Goal: Task Accomplishment & Management: Complete application form

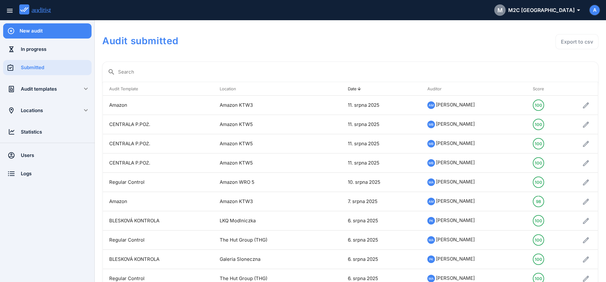
click at [39, 34] on div "New audit" at bounding box center [56, 30] width 72 height 15
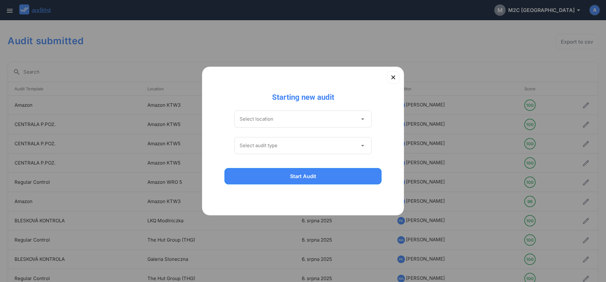
click at [248, 120] on input "Select location" at bounding box center [298, 119] width 118 height 10
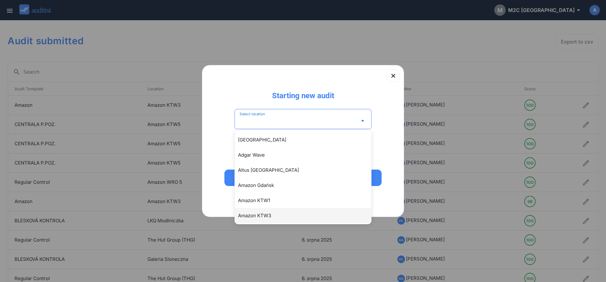
click at [250, 165] on div "Amazon KTW3" at bounding box center [306, 216] width 136 height 8
type input "**********"
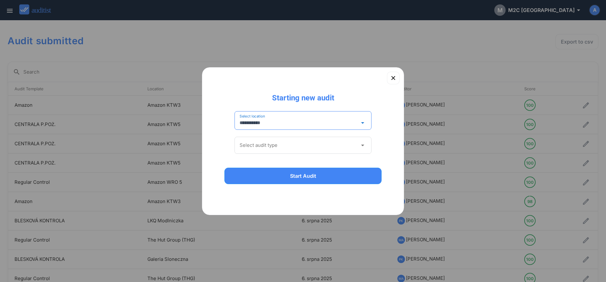
click at [257, 142] on input "Select audit type" at bounding box center [298, 145] width 118 height 10
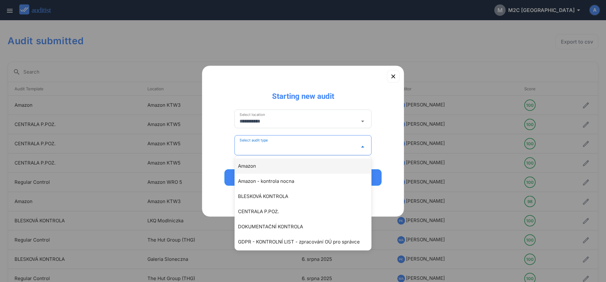
click at [249, 165] on div "Amazon" at bounding box center [306, 166] width 136 height 8
type input "******"
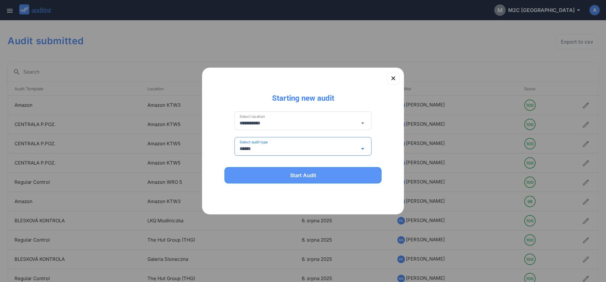
click at [251, 165] on div "Start Audit" at bounding box center [303, 175] width 141 height 8
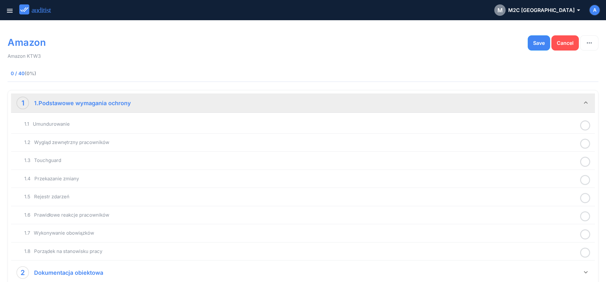
click at [398, 127] on icon at bounding box center [585, 125] width 10 height 12
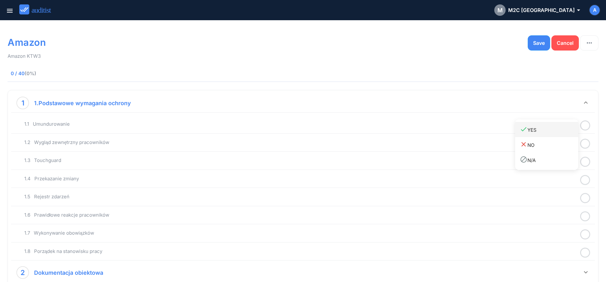
drag, startPoint x: 544, startPoint y: 133, endPoint x: 574, endPoint y: 140, distance: 30.9
click at [398, 133] on div "done YES" at bounding box center [549, 129] width 58 height 9
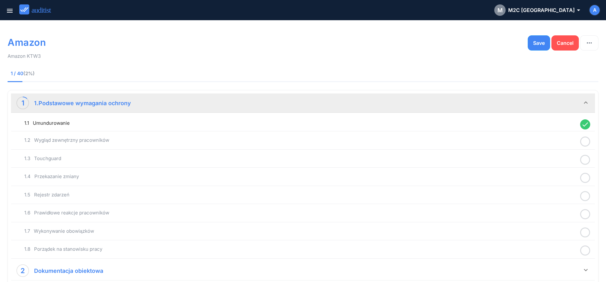
click at [398, 141] on icon at bounding box center [585, 141] width 10 height 12
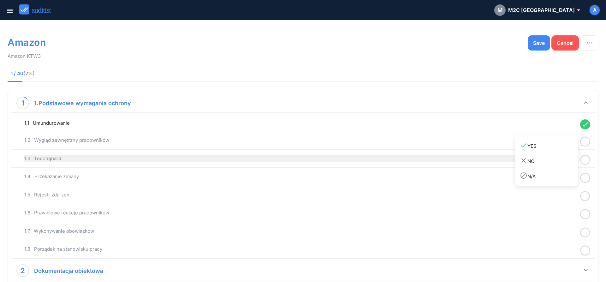
drag, startPoint x: 553, startPoint y: 147, endPoint x: 574, endPoint y: 153, distance: 21.3
click at [398, 150] on div "done YES" at bounding box center [549, 145] width 58 height 9
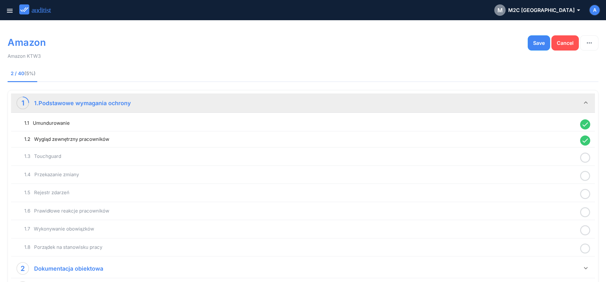
click at [398, 160] on icon at bounding box center [585, 157] width 10 height 12
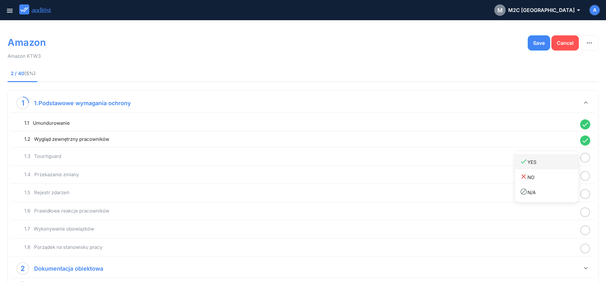
drag, startPoint x: 547, startPoint y: 167, endPoint x: 567, endPoint y: 171, distance: 21.0
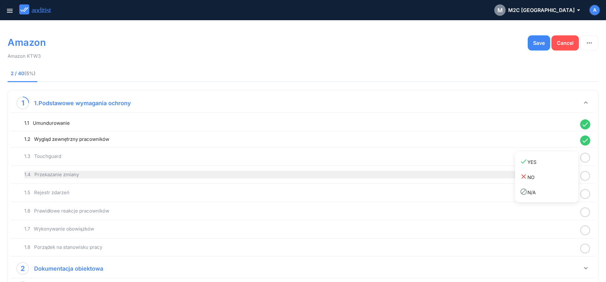
click at [398, 165] on link "done YES" at bounding box center [546, 161] width 63 height 15
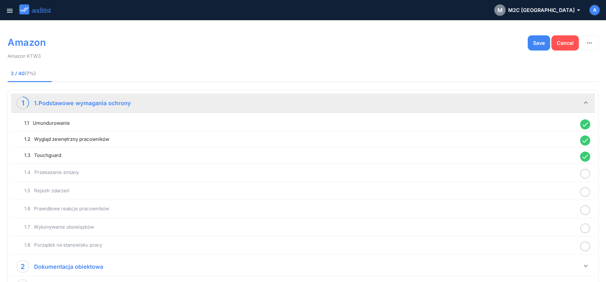
click at [398, 165] on icon at bounding box center [585, 174] width 10 height 12
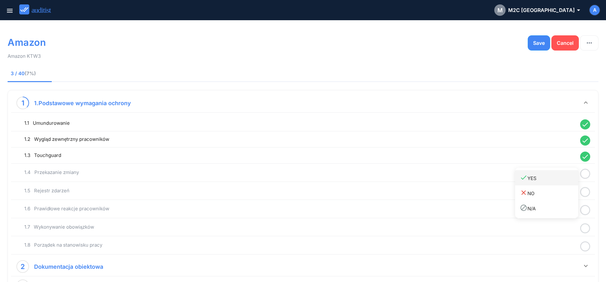
click at [398, 165] on div "done YES" at bounding box center [549, 178] width 58 height 9
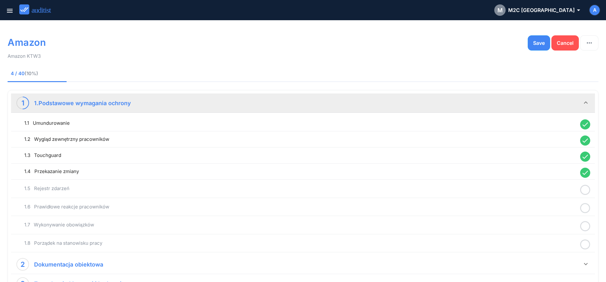
click at [398, 165] on icon at bounding box center [585, 190] width 10 height 12
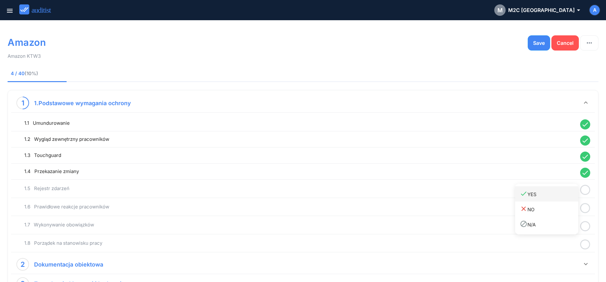
drag, startPoint x: 540, startPoint y: 196, endPoint x: 534, endPoint y: 192, distance: 6.9
click at [398, 165] on div "done YES" at bounding box center [549, 194] width 58 height 9
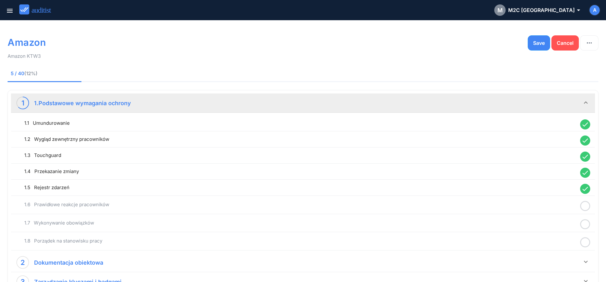
click at [398, 165] on icon at bounding box center [585, 206] width 10 height 12
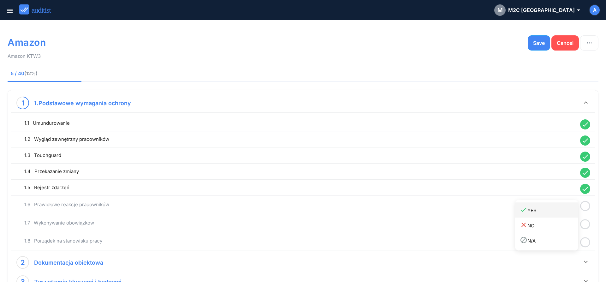
drag, startPoint x: 544, startPoint y: 209, endPoint x: 543, endPoint y: 205, distance: 3.3
click at [398, 165] on div "done YES" at bounding box center [549, 210] width 58 height 9
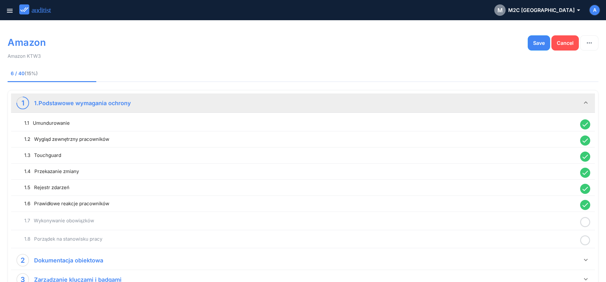
click at [398, 165] on icon at bounding box center [585, 222] width 10 height 12
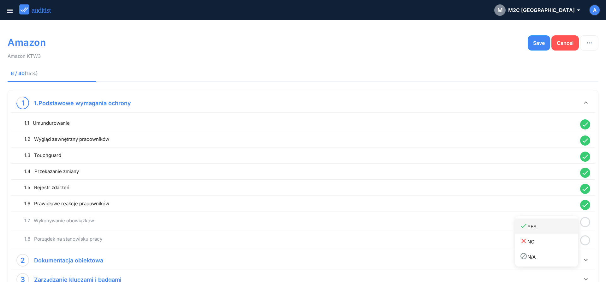
drag, startPoint x: 542, startPoint y: 229, endPoint x: 571, endPoint y: 238, distance: 29.6
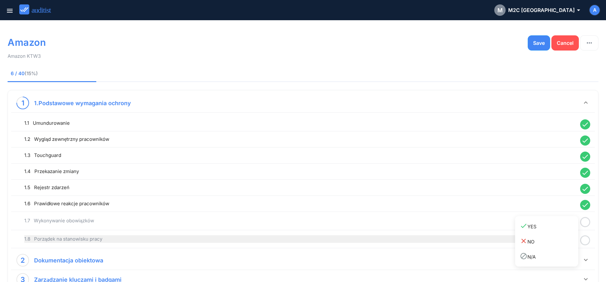
click at [398, 165] on div "done YES" at bounding box center [549, 226] width 58 height 9
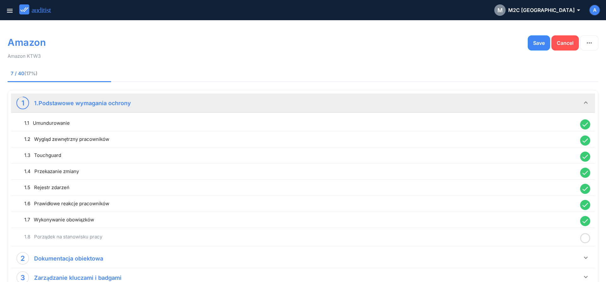
click at [398, 165] on icon at bounding box center [585, 238] width 10 height 12
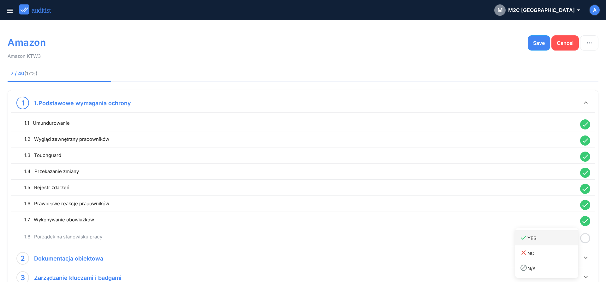
drag, startPoint x: 556, startPoint y: 240, endPoint x: 552, endPoint y: 238, distance: 4.9
click at [398, 165] on div "done YES" at bounding box center [549, 237] width 58 height 9
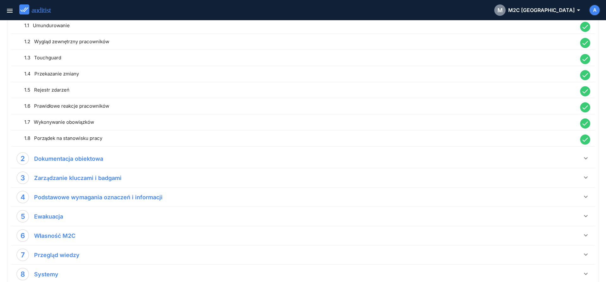
scroll to position [129, 0]
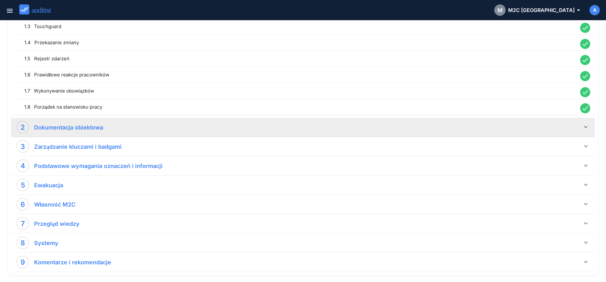
click at [398, 123] on icon "keyboard_arrow_down" at bounding box center [586, 127] width 8 height 8
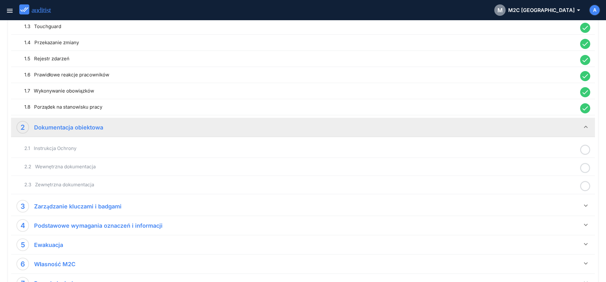
click at [398, 152] on icon at bounding box center [585, 150] width 10 height 12
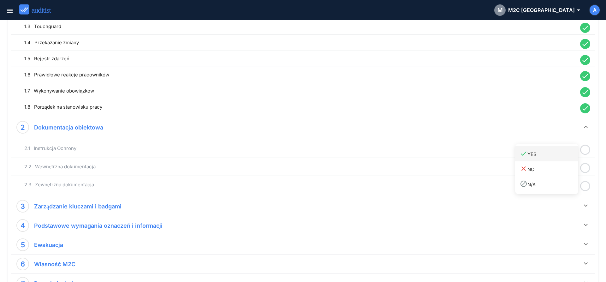
click at [398, 159] on link "done YES" at bounding box center [546, 153] width 63 height 15
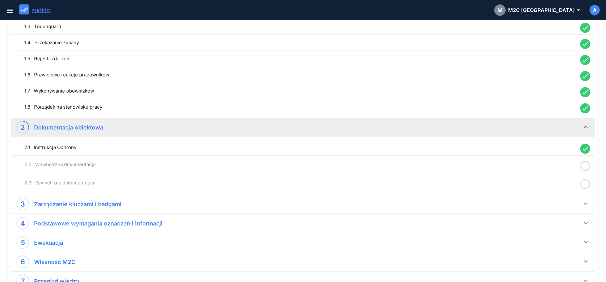
click at [398, 165] on icon at bounding box center [585, 166] width 10 height 12
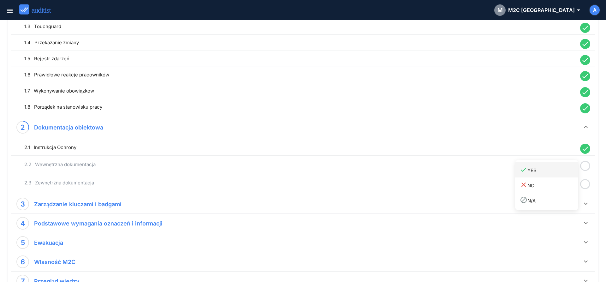
drag, startPoint x: 555, startPoint y: 171, endPoint x: 563, endPoint y: 176, distance: 9.2
click at [398, 165] on div "done YES" at bounding box center [549, 170] width 58 height 9
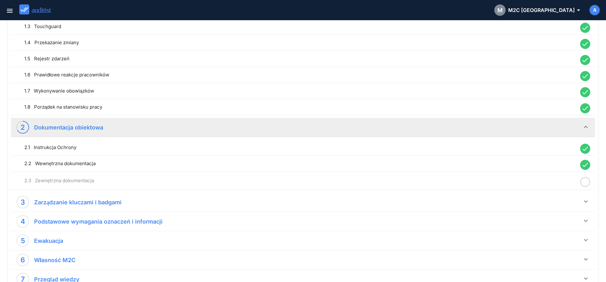
click at [398, 165] on icon at bounding box center [585, 182] width 10 height 12
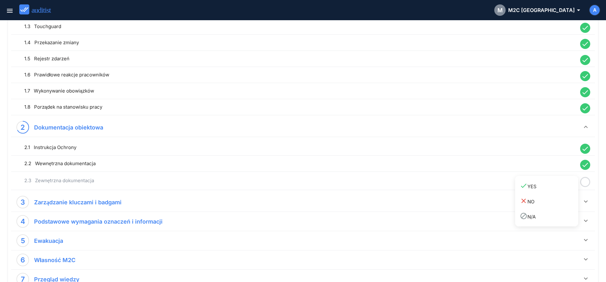
click at [398, 165] on div "done YES" at bounding box center [549, 186] width 58 height 9
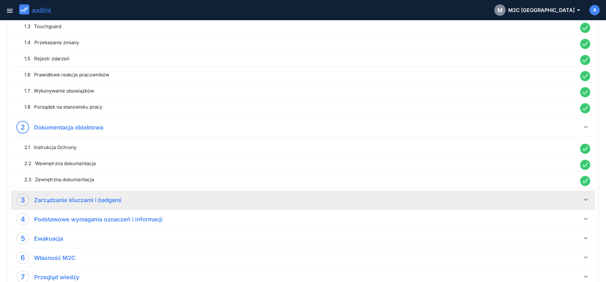
click at [398, 165] on icon "keyboard_arrow_down" at bounding box center [586, 200] width 8 height 8
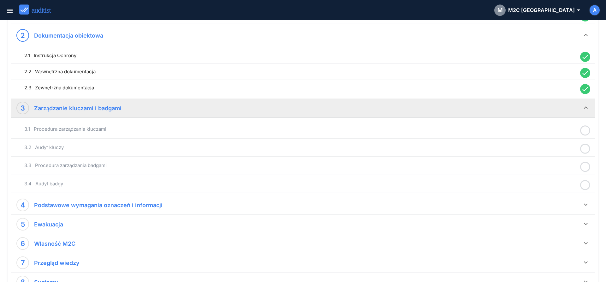
scroll to position [225, 0]
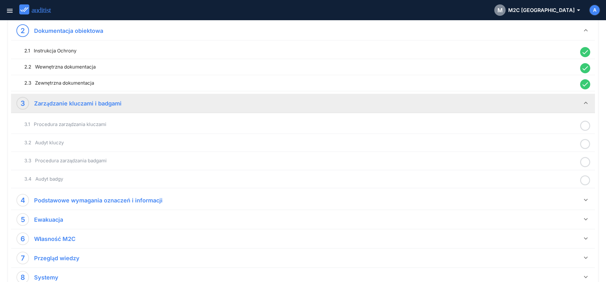
click at [398, 126] on icon at bounding box center [585, 126] width 10 height 12
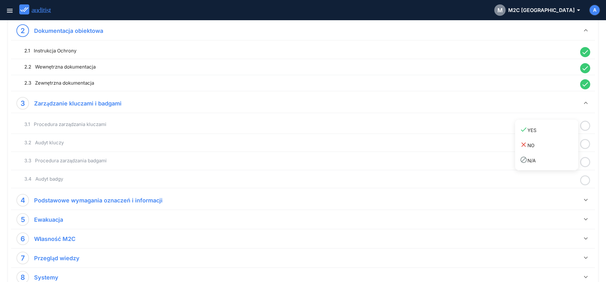
drag, startPoint x: 565, startPoint y: 131, endPoint x: 581, endPoint y: 140, distance: 18.8
click at [398, 132] on div "done YES" at bounding box center [549, 130] width 58 height 9
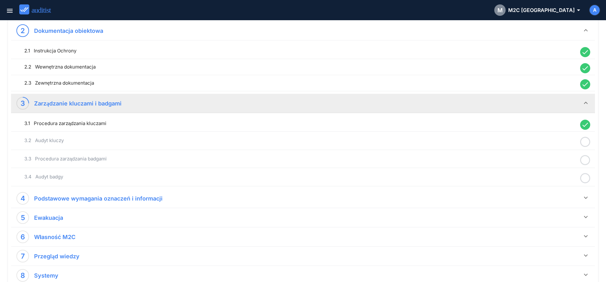
click at [398, 143] on icon at bounding box center [585, 142] width 10 height 12
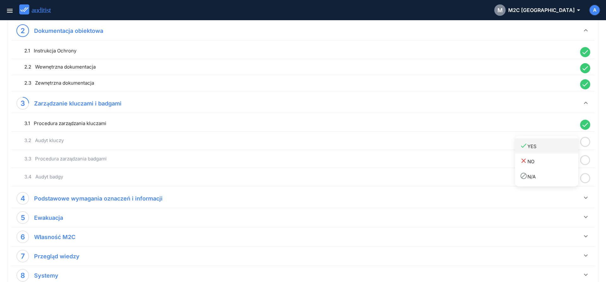
drag, startPoint x: 566, startPoint y: 147, endPoint x: 575, endPoint y: 151, distance: 9.9
click at [398, 147] on div "done YES" at bounding box center [549, 146] width 58 height 9
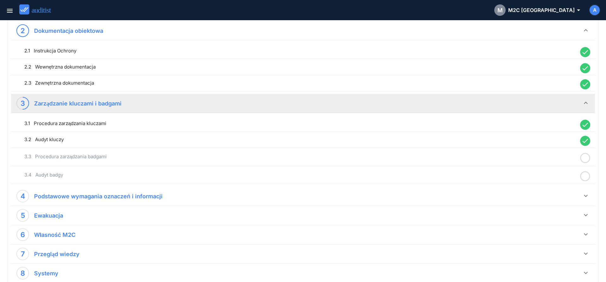
click at [398, 158] on icon at bounding box center [585, 158] width 10 height 12
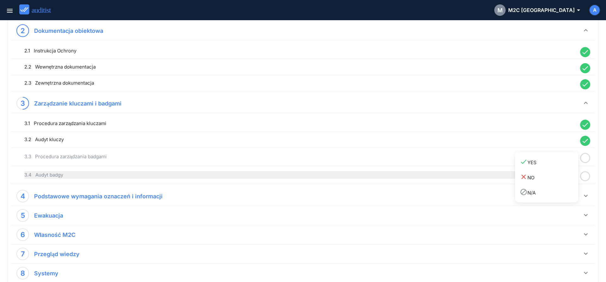
drag, startPoint x: 564, startPoint y: 165, endPoint x: 576, endPoint y: 172, distance: 14.4
click at [398, 165] on div "done YES" at bounding box center [549, 162] width 58 height 9
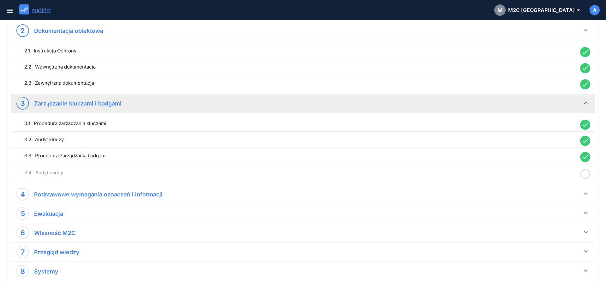
click at [398, 165] on icon at bounding box center [585, 174] width 10 height 12
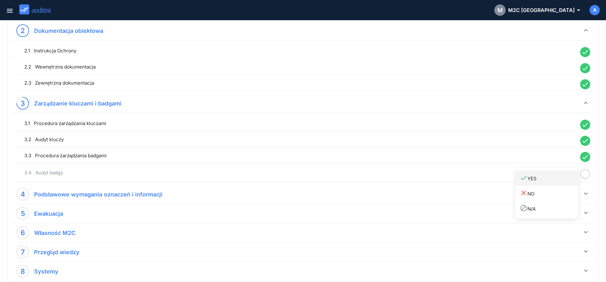
click at [398, 165] on div "done YES" at bounding box center [549, 178] width 58 height 9
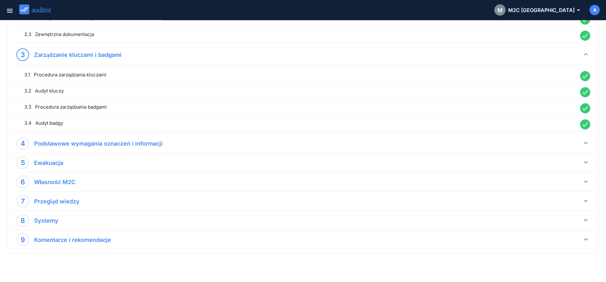
scroll to position [279, 0]
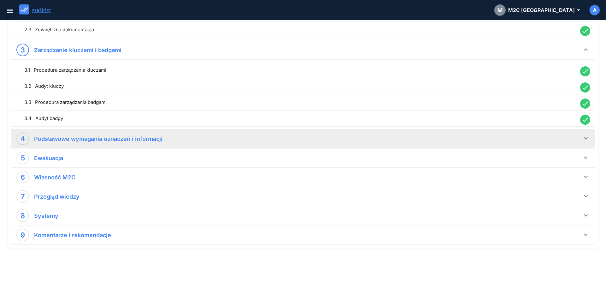
click at [398, 138] on icon "keyboard_arrow_down" at bounding box center [586, 138] width 8 height 8
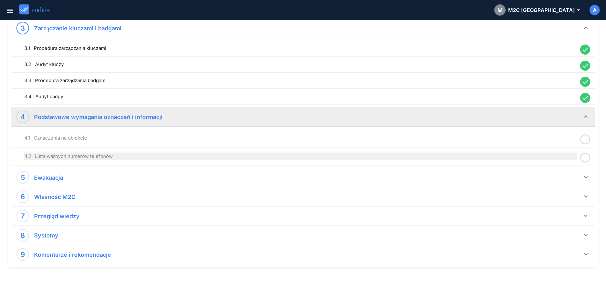
scroll to position [311, 0]
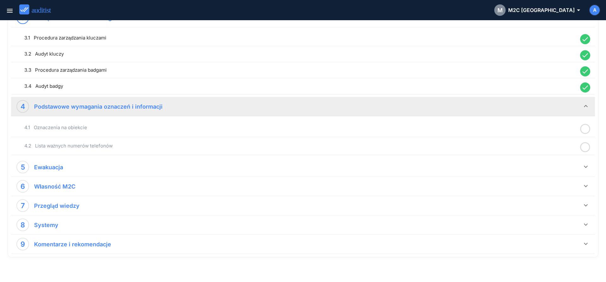
click at [398, 127] on icon at bounding box center [585, 129] width 10 height 12
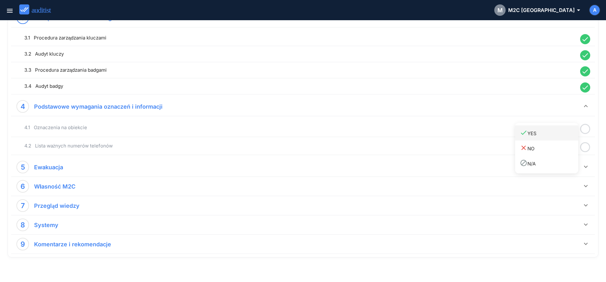
click at [398, 133] on div "done YES" at bounding box center [549, 133] width 58 height 9
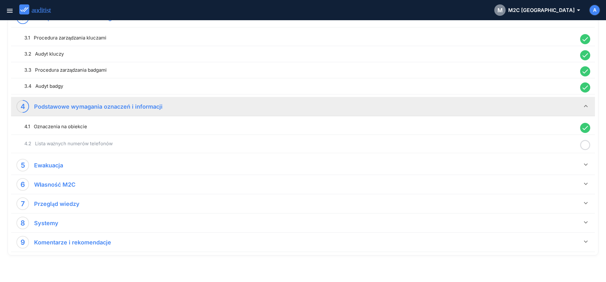
drag, startPoint x: 585, startPoint y: 144, endPoint x: 579, endPoint y: 146, distance: 6.6
click at [398, 145] on icon at bounding box center [585, 145] width 10 height 12
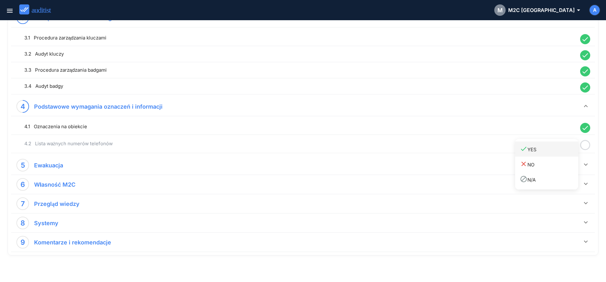
click at [398, 151] on div "done YES" at bounding box center [549, 149] width 58 height 9
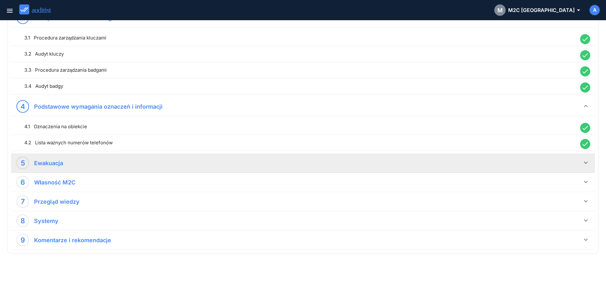
click at [398, 163] on icon "keyboard_arrow_down" at bounding box center [586, 163] width 8 height 8
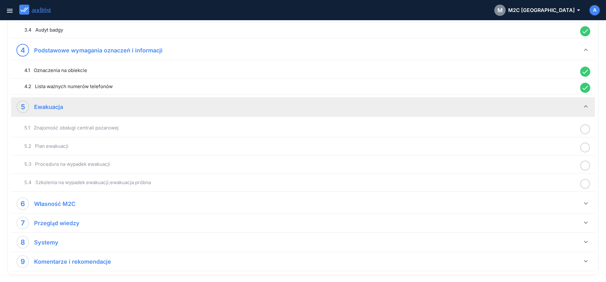
scroll to position [393, 0]
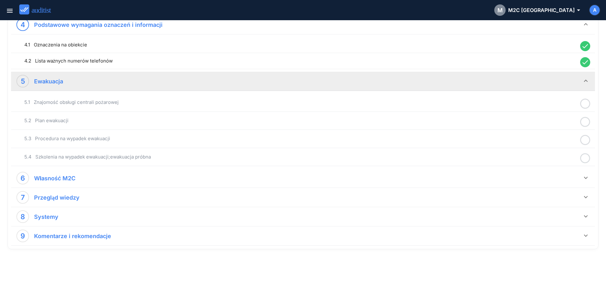
click at [398, 104] on icon at bounding box center [585, 103] width 10 height 12
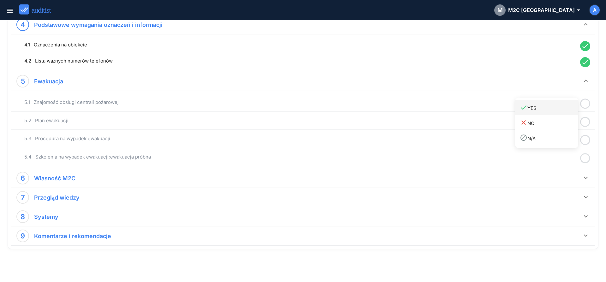
click at [398, 115] on link "done YES" at bounding box center [546, 107] width 63 height 15
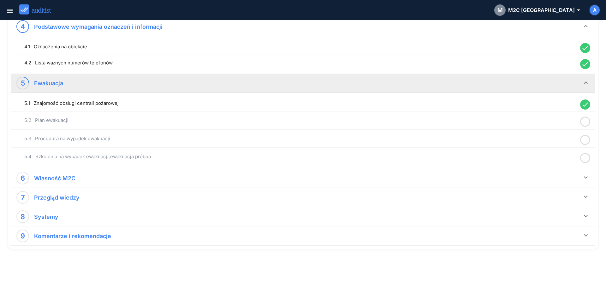
click at [398, 120] on icon at bounding box center [585, 121] width 10 height 12
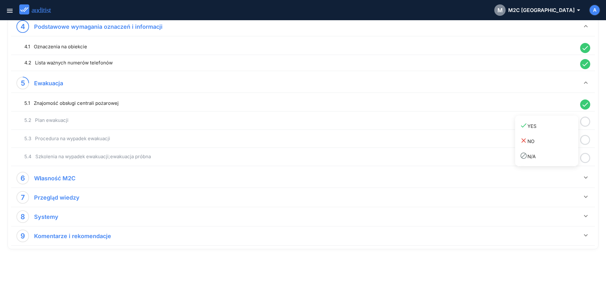
drag, startPoint x: 552, startPoint y: 129, endPoint x: 577, endPoint y: 137, distance: 26.4
click at [398, 130] on link "done YES" at bounding box center [546, 125] width 63 height 15
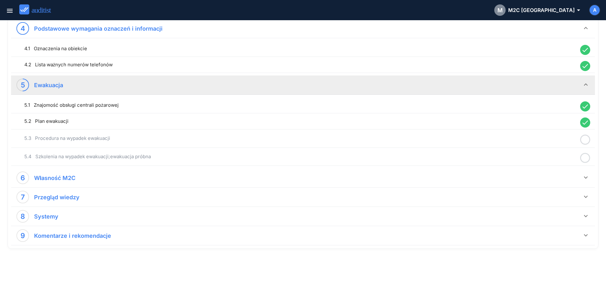
drag, startPoint x: 586, startPoint y: 139, endPoint x: 563, endPoint y: 145, distance: 23.7
click at [398, 139] on icon at bounding box center [585, 139] width 10 height 12
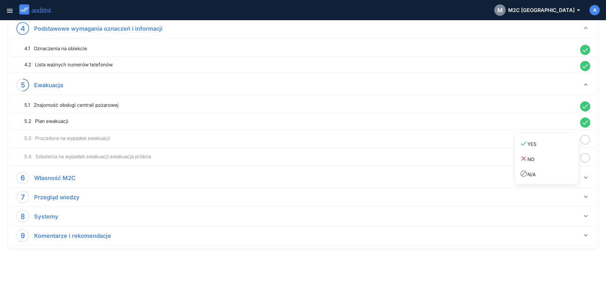
drag, startPoint x: 562, startPoint y: 145, endPoint x: 579, endPoint y: 150, distance: 18.4
click at [398, 145] on div "done YES" at bounding box center [549, 143] width 58 height 9
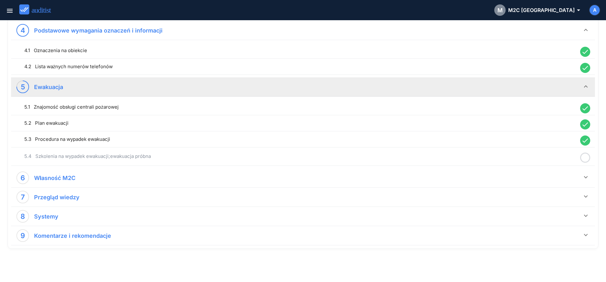
click at [398, 158] on icon at bounding box center [585, 157] width 10 height 12
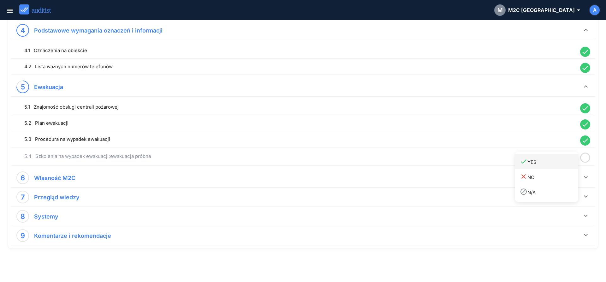
click at [398, 163] on div "done YES" at bounding box center [549, 161] width 58 height 9
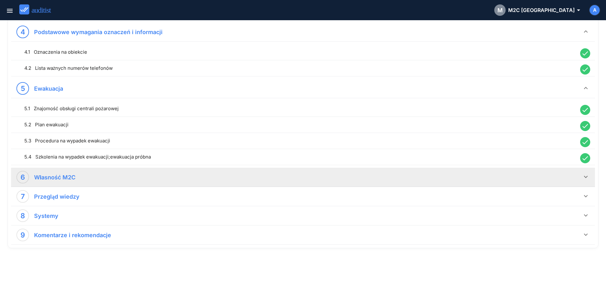
click at [398, 165] on icon "keyboard_arrow_down" at bounding box center [586, 177] width 8 height 8
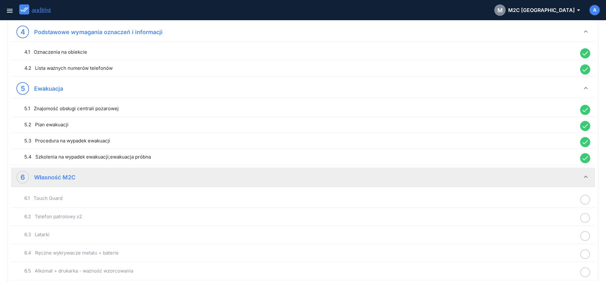
scroll to position [450, 0]
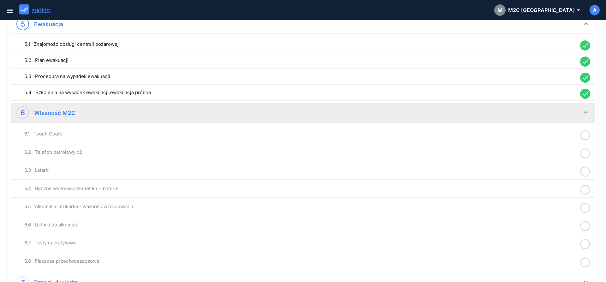
click at [398, 138] on icon at bounding box center [585, 135] width 10 height 12
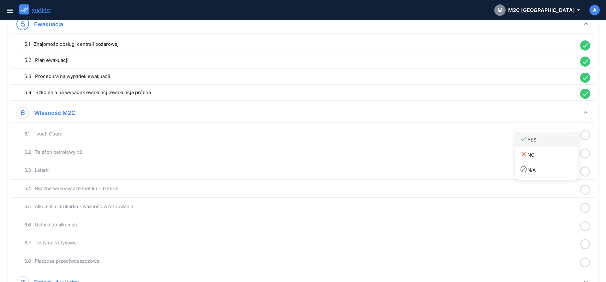
drag, startPoint x: 541, startPoint y: 139, endPoint x: 552, endPoint y: 145, distance: 12.1
click at [398, 141] on div "done YES" at bounding box center [549, 139] width 58 height 9
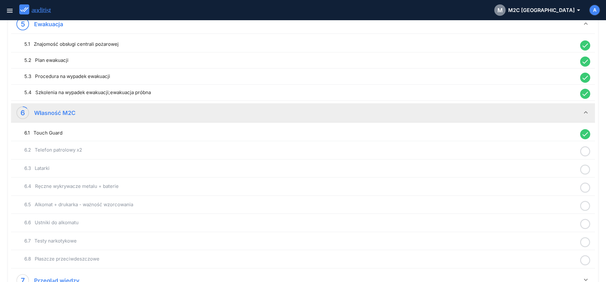
click at [398, 152] on icon at bounding box center [585, 151] width 10 height 12
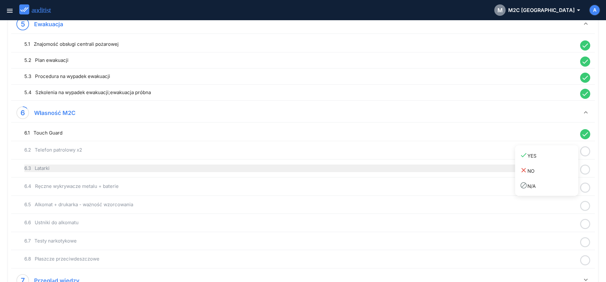
click at [398, 161] on link "done YES" at bounding box center [546, 155] width 63 height 15
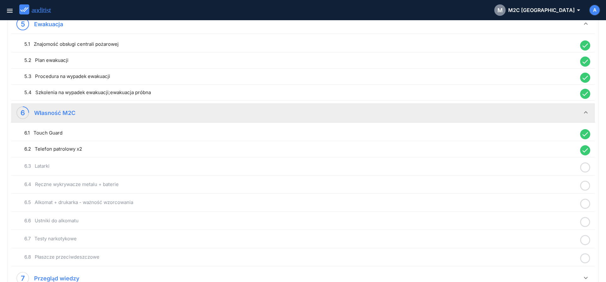
click at [398, 165] on icon at bounding box center [585, 167] width 10 height 12
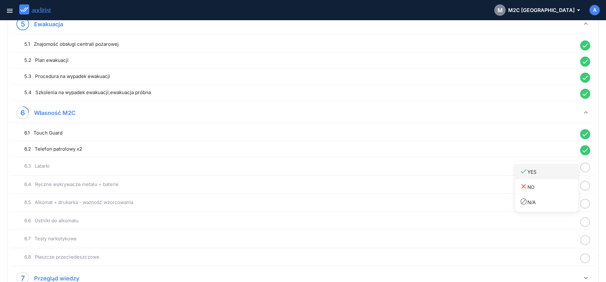
drag, startPoint x: 556, startPoint y: 176, endPoint x: 581, endPoint y: 182, distance: 25.9
click at [398, 165] on link "done YES" at bounding box center [546, 171] width 63 height 15
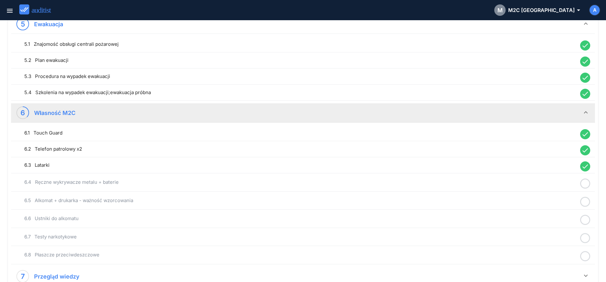
click at [398, 165] on circle at bounding box center [585, 183] width 9 height 9
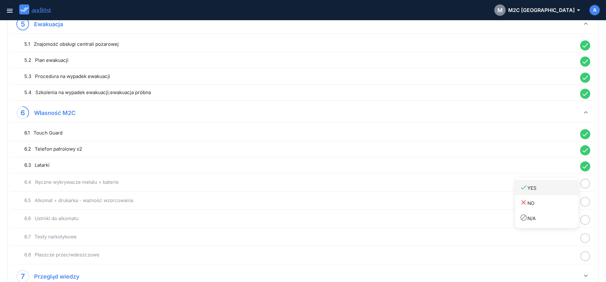
drag, startPoint x: 558, startPoint y: 187, endPoint x: 574, endPoint y: 192, distance: 17.1
click at [398, 165] on div "done YES" at bounding box center [549, 187] width 58 height 9
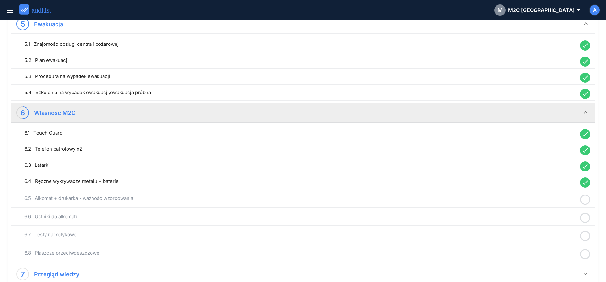
click at [398, 165] on icon at bounding box center [585, 199] width 10 height 12
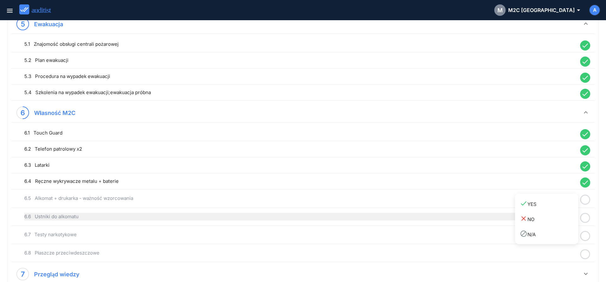
drag, startPoint x: 545, startPoint y: 204, endPoint x: 576, endPoint y: 213, distance: 33.2
click at [398, 165] on div "done YES" at bounding box center [549, 203] width 58 height 9
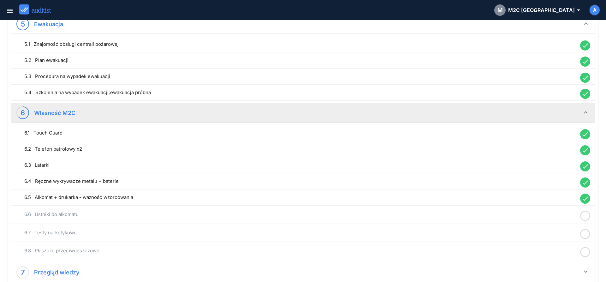
click at [398, 165] on icon at bounding box center [585, 216] width 10 height 12
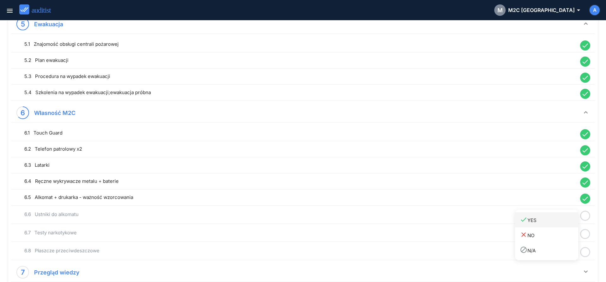
click at [398, 165] on div "done YES" at bounding box center [549, 219] width 58 height 9
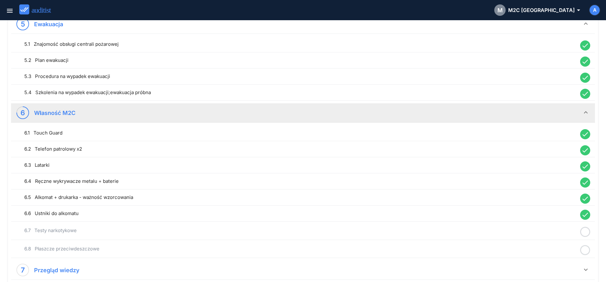
click at [398, 165] on icon at bounding box center [585, 232] width 10 height 12
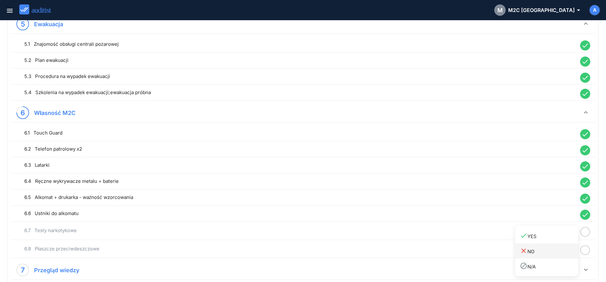
drag, startPoint x: 558, startPoint y: 239, endPoint x: 566, endPoint y: 244, distance: 9.1
click at [398, 165] on link "done YES" at bounding box center [546, 235] width 63 height 15
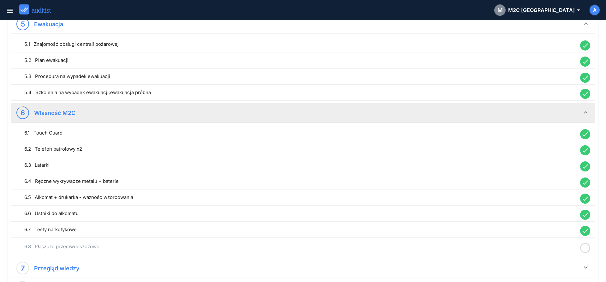
click at [398, 165] on icon at bounding box center [585, 248] width 10 height 12
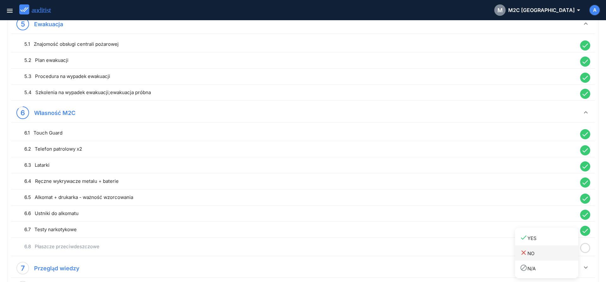
click at [398, 165] on div "close NO" at bounding box center [549, 253] width 58 height 9
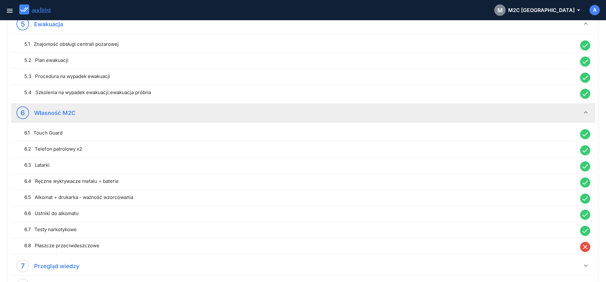
click at [398, 165] on icon "close" at bounding box center [585, 247] width 10 height 10
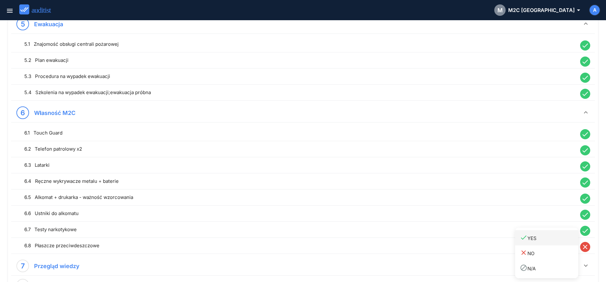
click at [398, 165] on link "done YES" at bounding box center [546, 237] width 63 height 15
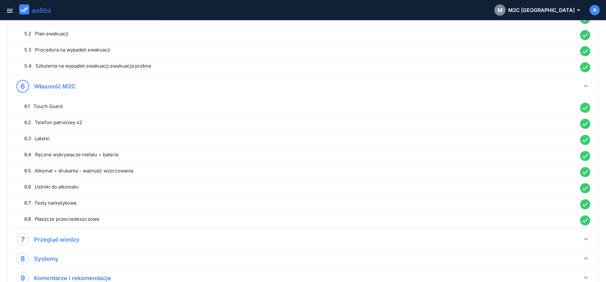
scroll to position [519, 0]
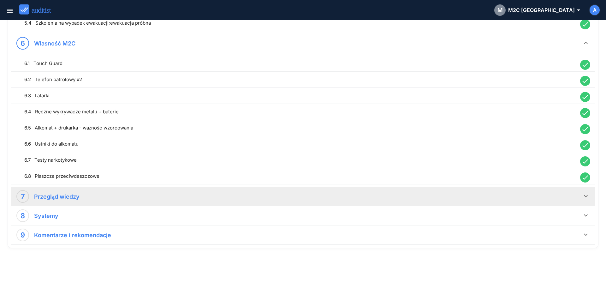
click at [398, 165] on icon "keyboard_arrow_down" at bounding box center [586, 196] width 8 height 8
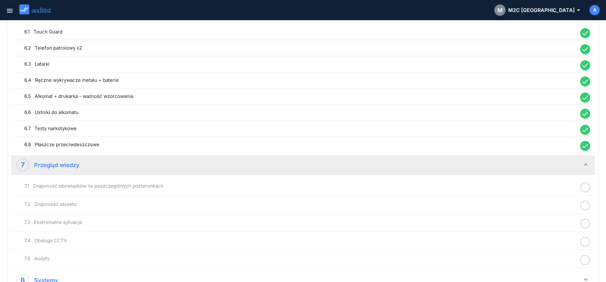
scroll to position [583, 0]
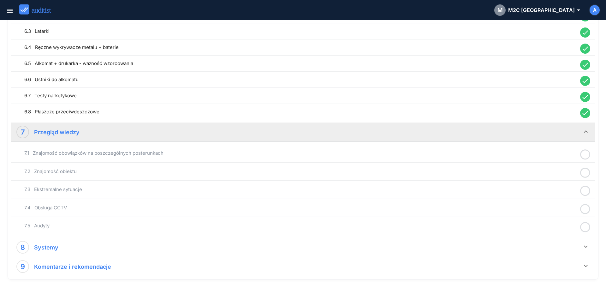
click at [398, 155] on icon at bounding box center [585, 154] width 10 height 12
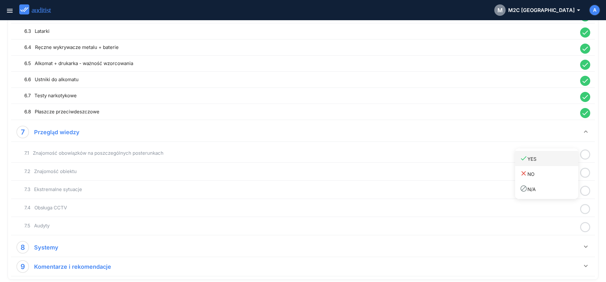
click at [398, 159] on div "done YES" at bounding box center [549, 158] width 58 height 9
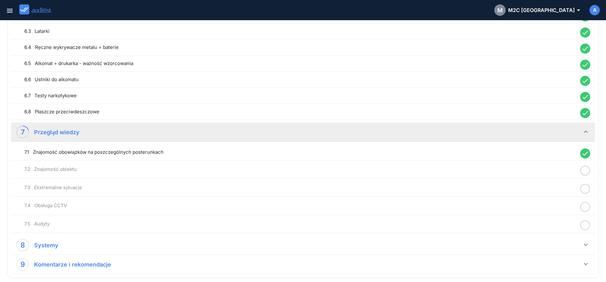
click at [398, 165] on icon at bounding box center [585, 170] width 10 height 12
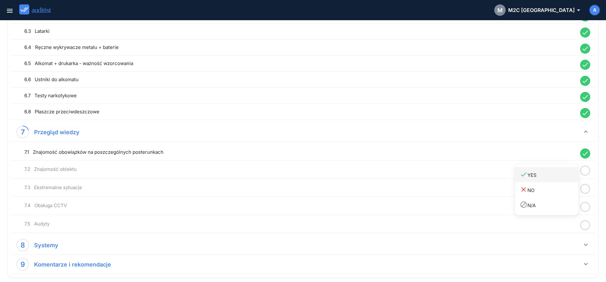
drag, startPoint x: 552, startPoint y: 179, endPoint x: 582, endPoint y: 189, distance: 32.4
click at [398, 165] on link "done YES" at bounding box center [546, 174] width 63 height 15
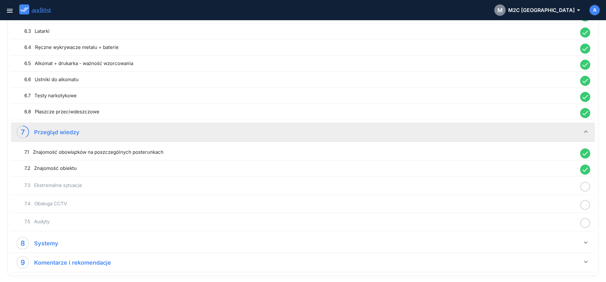
click at [398, 165] on icon at bounding box center [585, 186] width 10 height 12
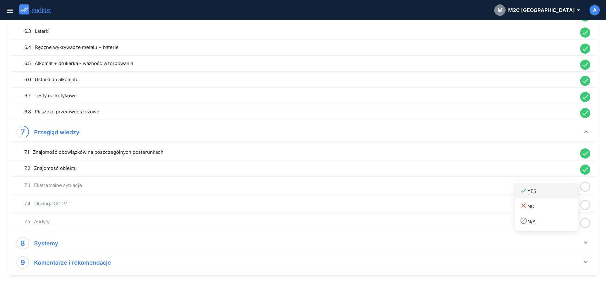
click at [398, 165] on link "done YES" at bounding box center [546, 190] width 63 height 15
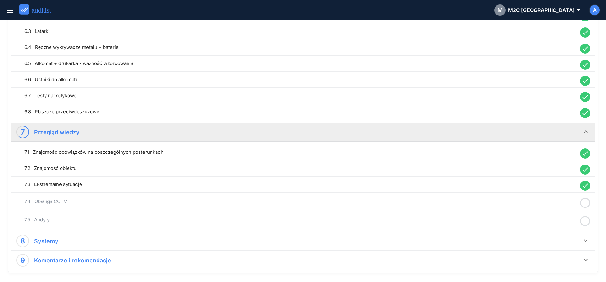
click at [398, 165] on icon at bounding box center [585, 203] width 10 height 12
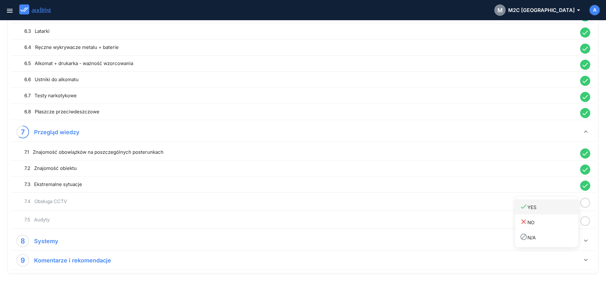
click at [398, 165] on div "done YES" at bounding box center [549, 207] width 58 height 9
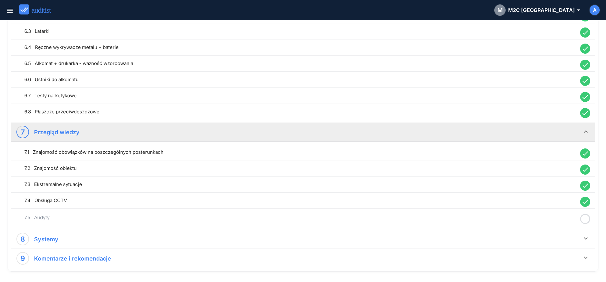
click at [398, 165] on icon at bounding box center [585, 219] width 10 height 12
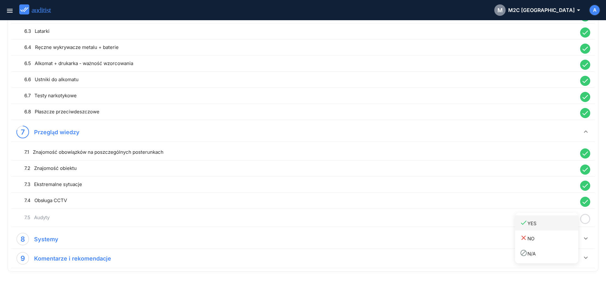
click at [398, 165] on link "done YES" at bounding box center [546, 222] width 63 height 15
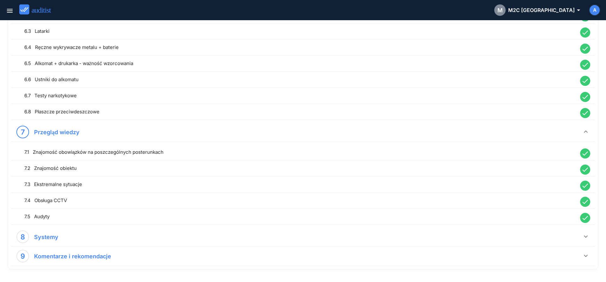
scroll to position [605, 0]
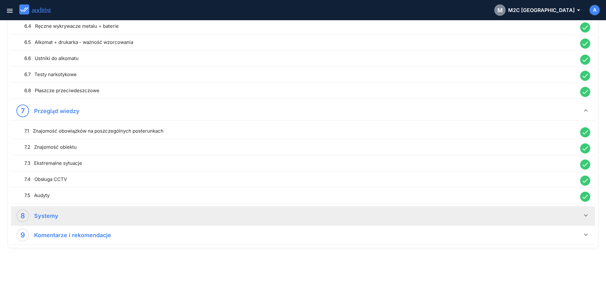
click at [398, 165] on icon "keyboard_arrow_down" at bounding box center [586, 215] width 8 height 8
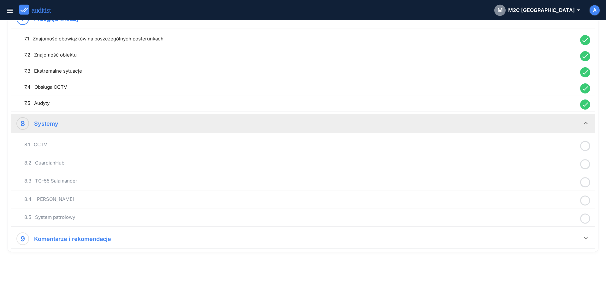
scroll to position [699, 0]
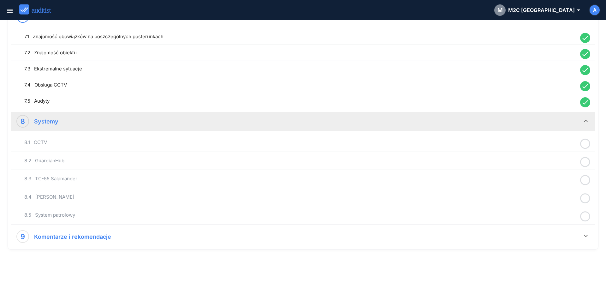
click at [398, 145] on icon at bounding box center [585, 144] width 10 height 12
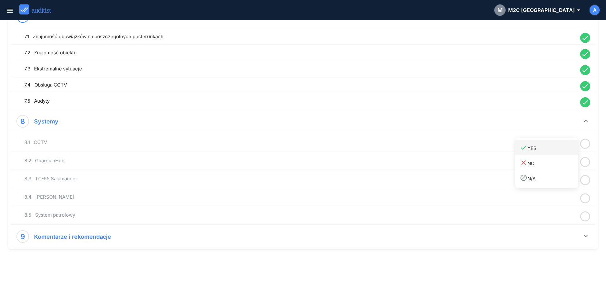
drag, startPoint x: 553, startPoint y: 151, endPoint x: 572, endPoint y: 155, distance: 19.5
click at [398, 151] on div "done YES" at bounding box center [549, 148] width 58 height 9
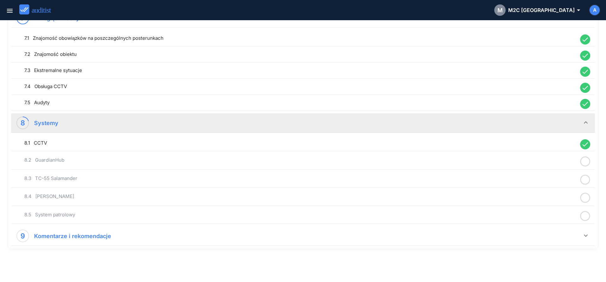
click at [398, 161] on icon at bounding box center [585, 161] width 10 height 12
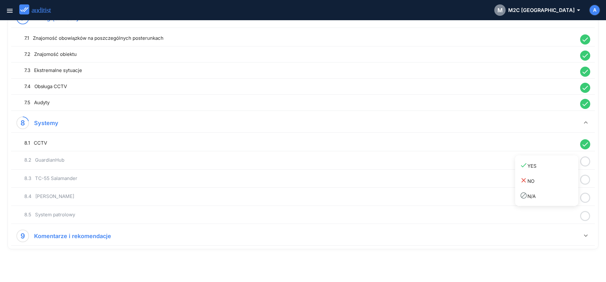
drag, startPoint x: 554, startPoint y: 167, endPoint x: 580, endPoint y: 175, distance: 26.8
click at [398, 165] on link "done YES" at bounding box center [546, 165] width 63 height 15
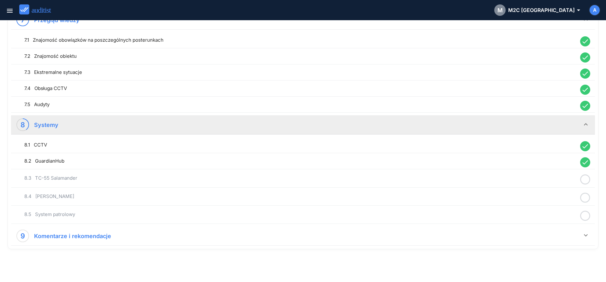
click at [398, 165] on icon at bounding box center [585, 179] width 10 height 12
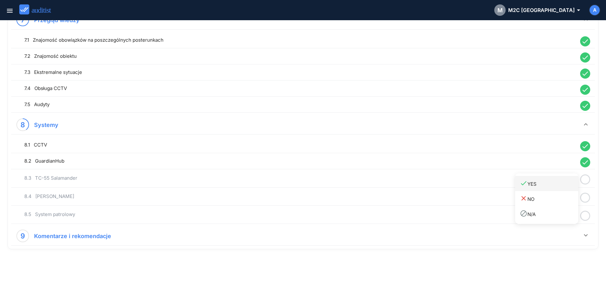
drag, startPoint x: 553, startPoint y: 186, endPoint x: 561, endPoint y: 190, distance: 9.3
click at [398, 165] on div "done YES" at bounding box center [549, 183] width 58 height 9
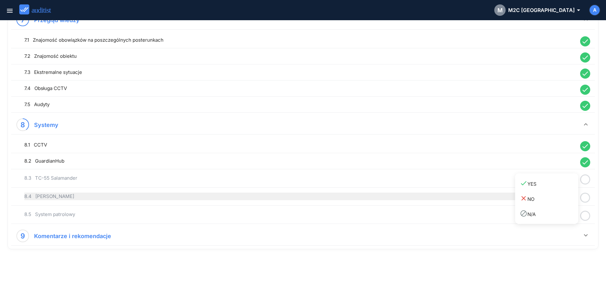
scroll to position [694, 0]
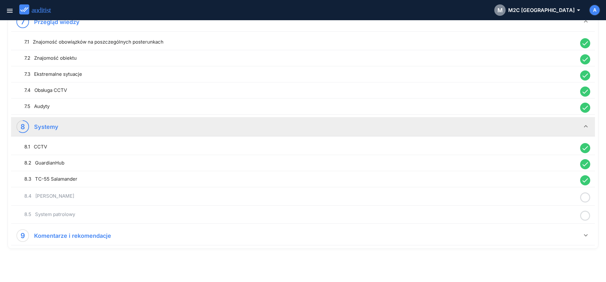
click at [398, 165] on icon at bounding box center [585, 197] width 10 height 12
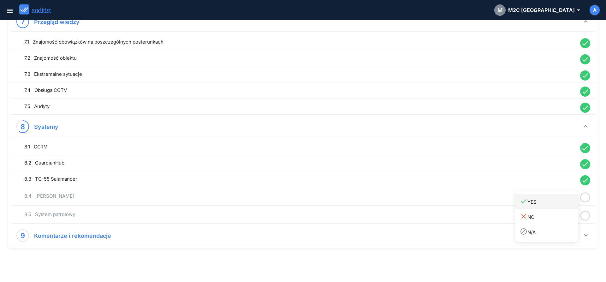
drag, startPoint x: 559, startPoint y: 201, endPoint x: 583, endPoint y: 211, distance: 25.4
click at [398, 165] on div "done YES" at bounding box center [549, 201] width 58 height 9
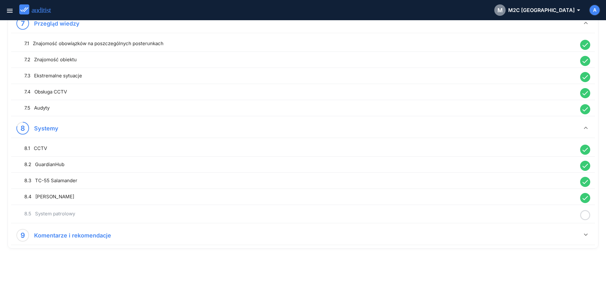
scroll to position [692, 0]
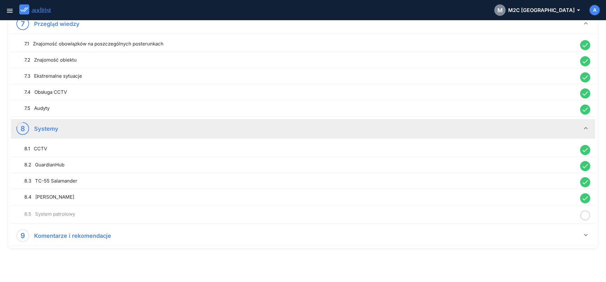
drag, startPoint x: 583, startPoint y: 216, endPoint x: 567, endPoint y: 219, distance: 16.0
click at [398, 165] on icon at bounding box center [585, 215] width 10 height 12
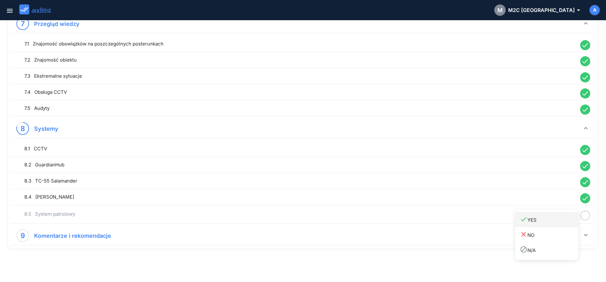
click at [398, 165] on div "done YES" at bounding box center [549, 219] width 58 height 9
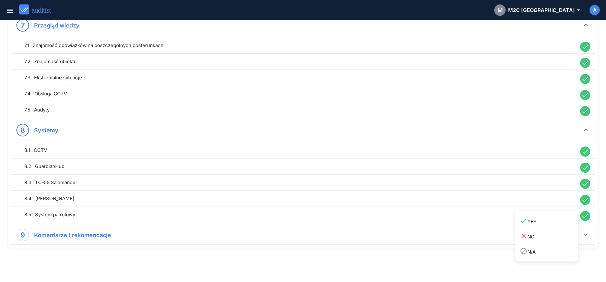
scroll to position [690, 0]
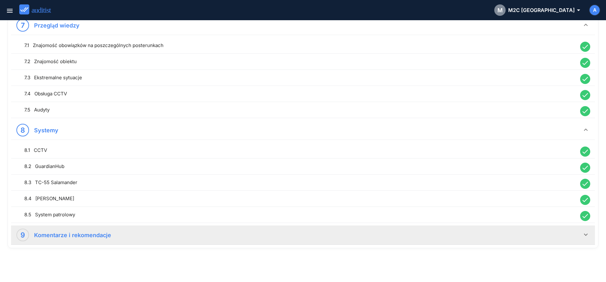
click at [281, 165] on div "9 Komentarze i rekomendacje" at bounding box center [298, 234] width 565 height 13
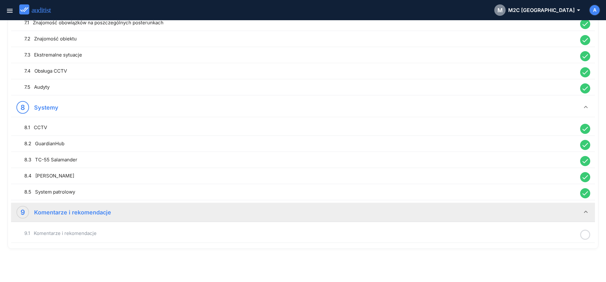
click at [243, 165] on div "9.1 Komentarze i rekomendacje" at bounding box center [303, 233] width 581 height 15
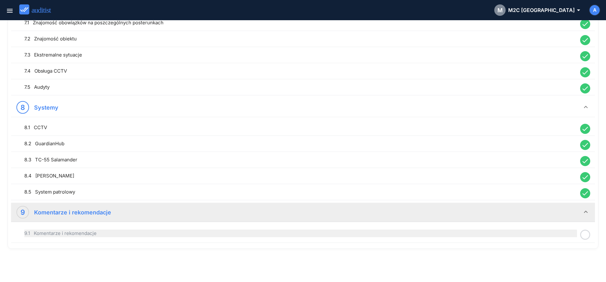
click at [242, 165] on div "9.1 Komentarze i rekomendacje" at bounding box center [300, 233] width 552 height 8
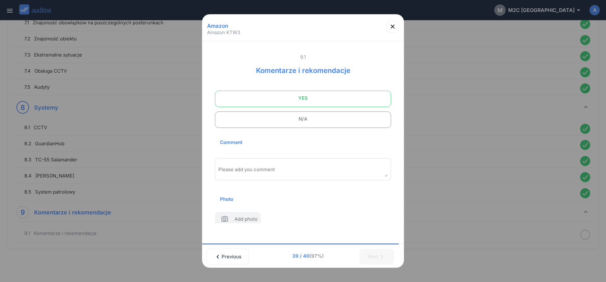
click at [268, 98] on span "YES" at bounding box center [303, 98] width 160 height 13
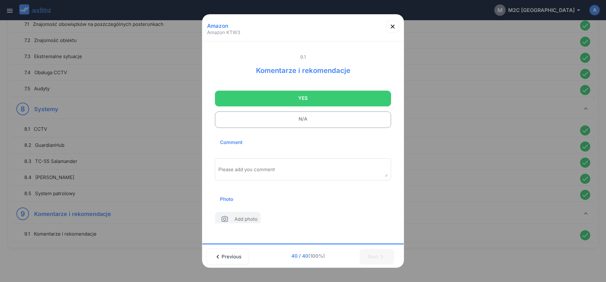
scroll to position [711, 0]
click at [254, 165] on textarea "Please add you comment" at bounding box center [302, 171] width 169 height 10
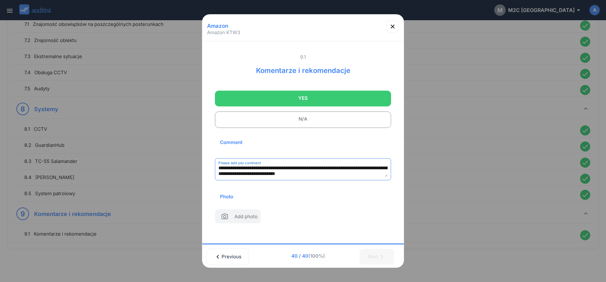
scroll to position [9, 0]
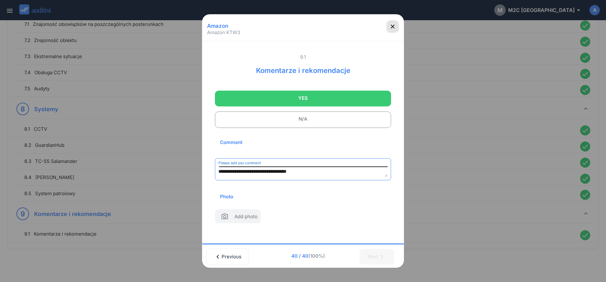
type textarea "**********"
click at [394, 26] on icon "button" at bounding box center [393, 27] width 8 height 8
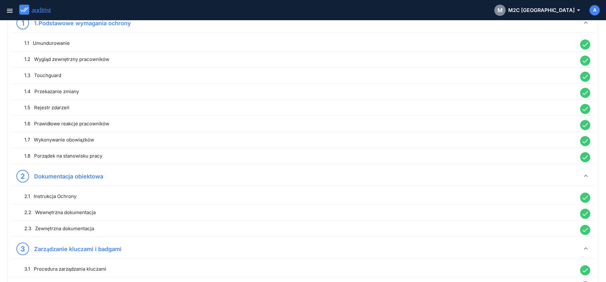
scroll to position [0, 0]
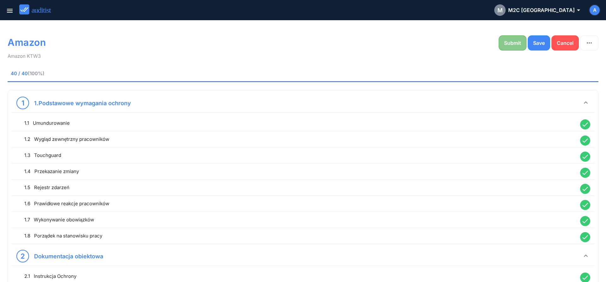
click at [398, 43] on div "Submit" at bounding box center [512, 43] width 17 height 8
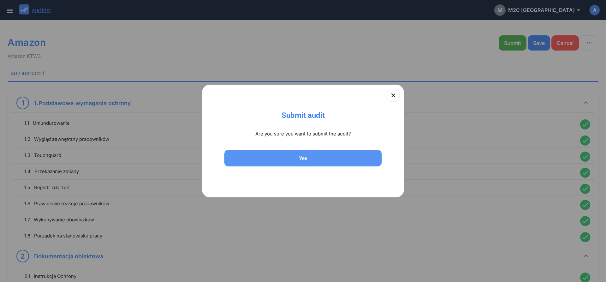
click at [302, 159] on div "Yes" at bounding box center [303, 158] width 141 height 8
